Goal: Understand process/instructions: Learn how to perform a task or action

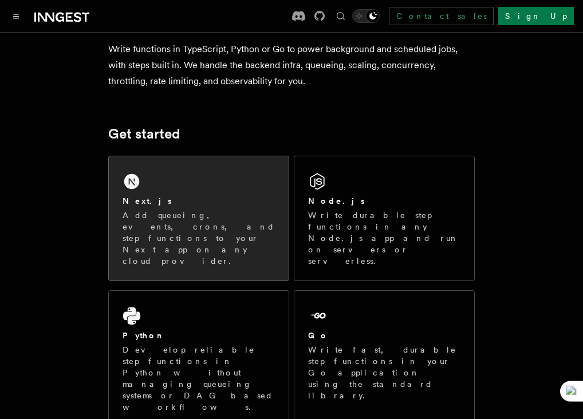
click at [218, 212] on div "Next.js Add queueing, events, crons, and step functions to your Next app on any…" at bounding box center [199, 231] width 152 height 72
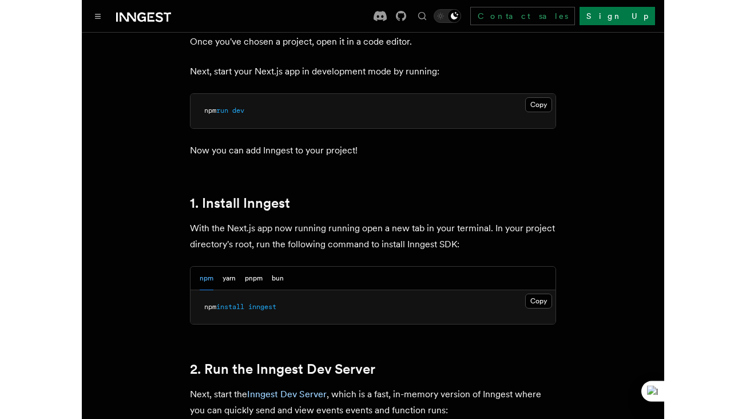
scroll to position [603, 0]
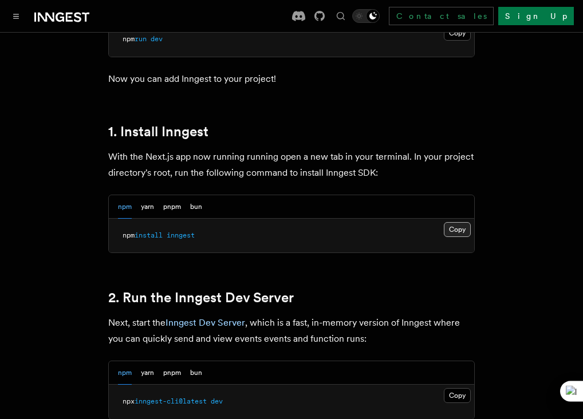
click at [471, 222] on button "Copy Copied" at bounding box center [457, 229] width 27 height 15
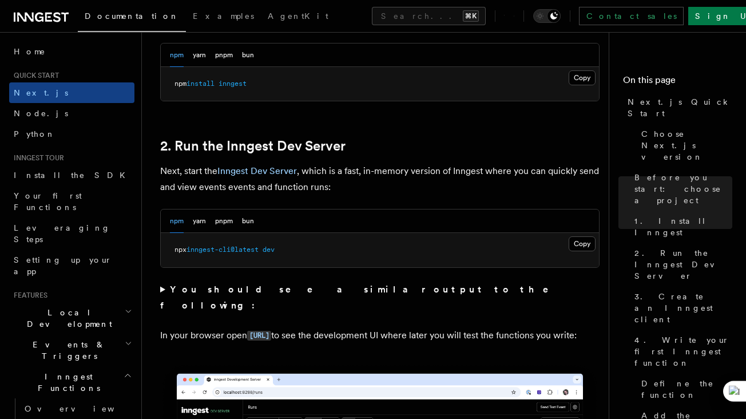
scroll to position [728, 0]
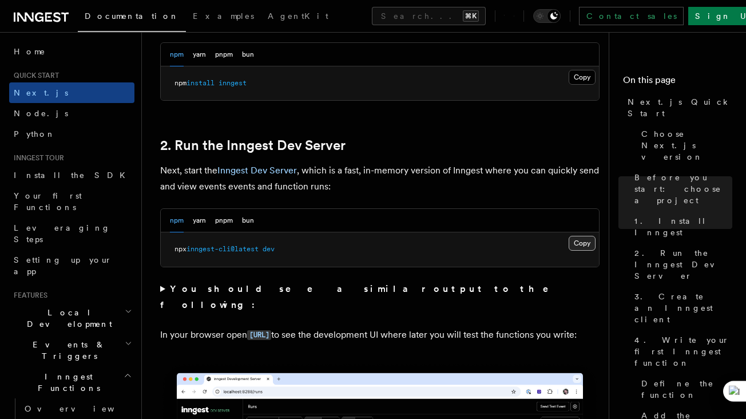
click at [582, 236] on button "Copy Copied" at bounding box center [582, 243] width 27 height 15
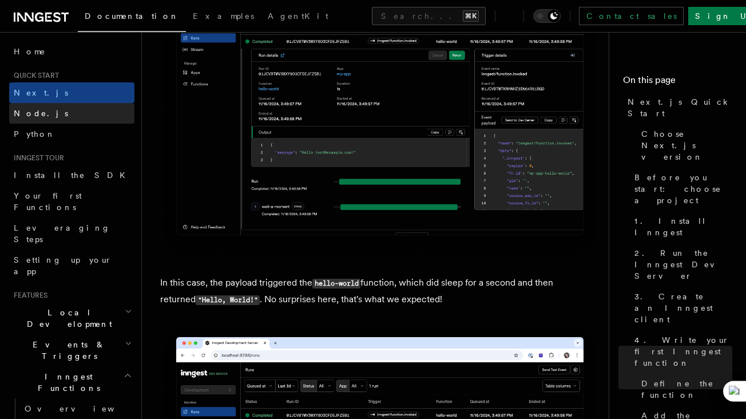
scroll to position [4527, 0]
